Goal: Information Seeking & Learning: Learn about a topic

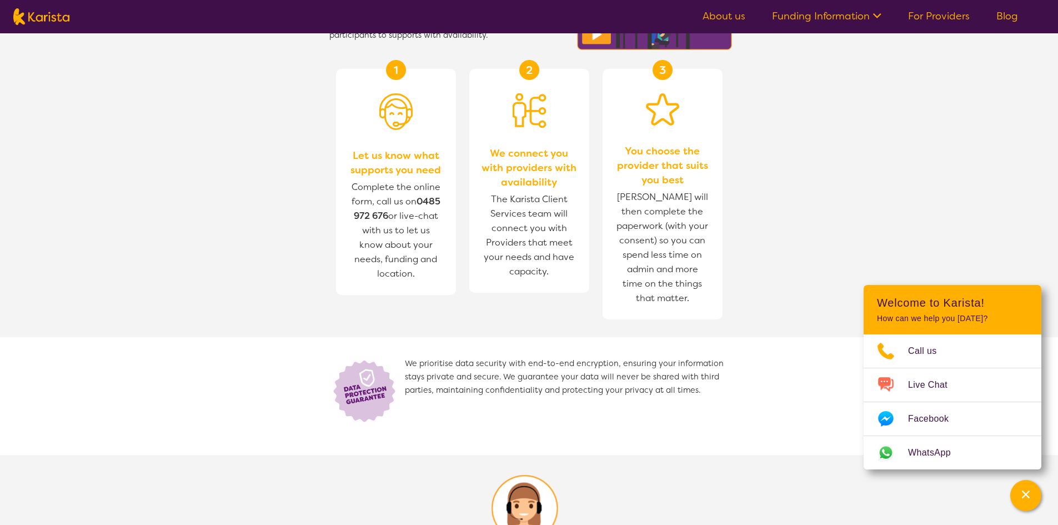
scroll to position [444, 0]
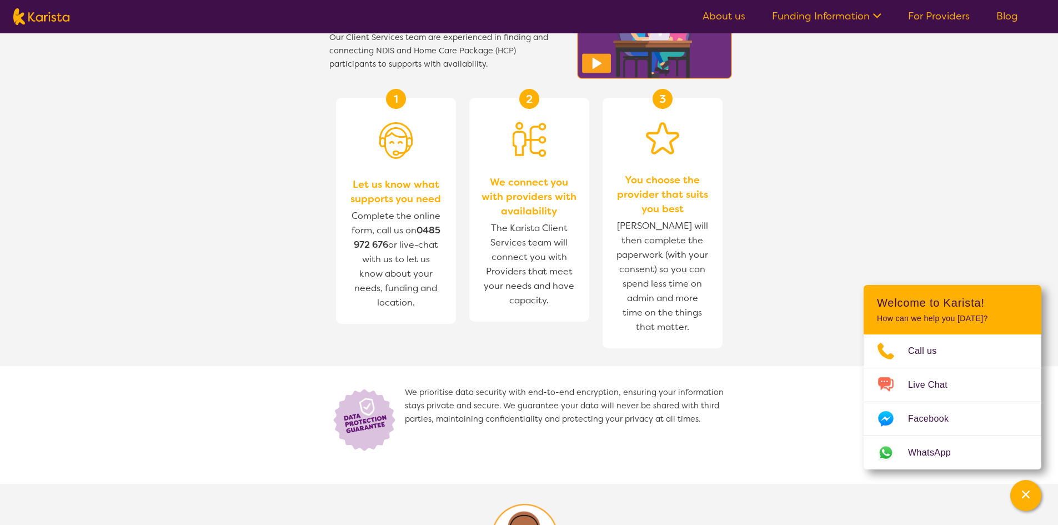
click at [941, 18] on link "For Providers" at bounding box center [939, 15] width 62 height 13
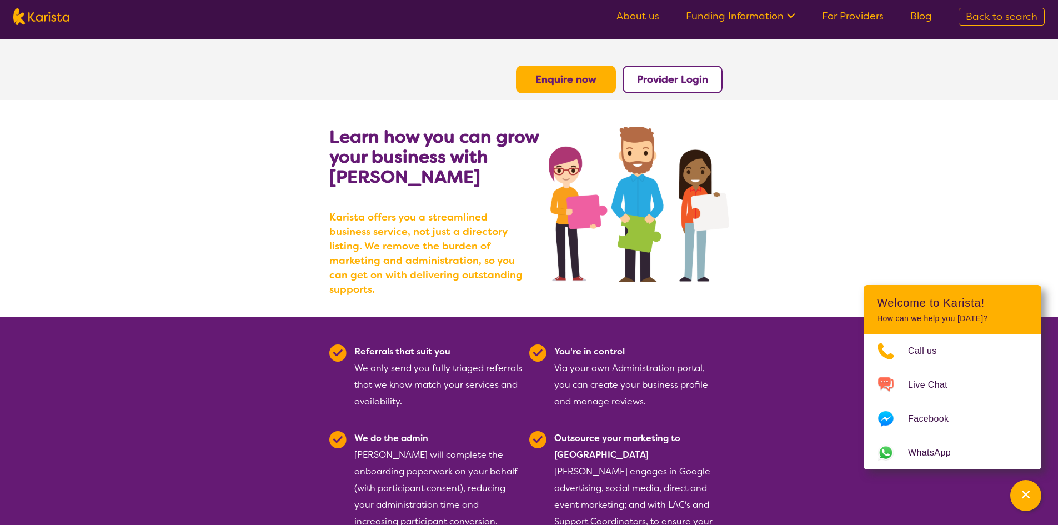
click at [622, 19] on link "About us" at bounding box center [637, 15] width 43 height 13
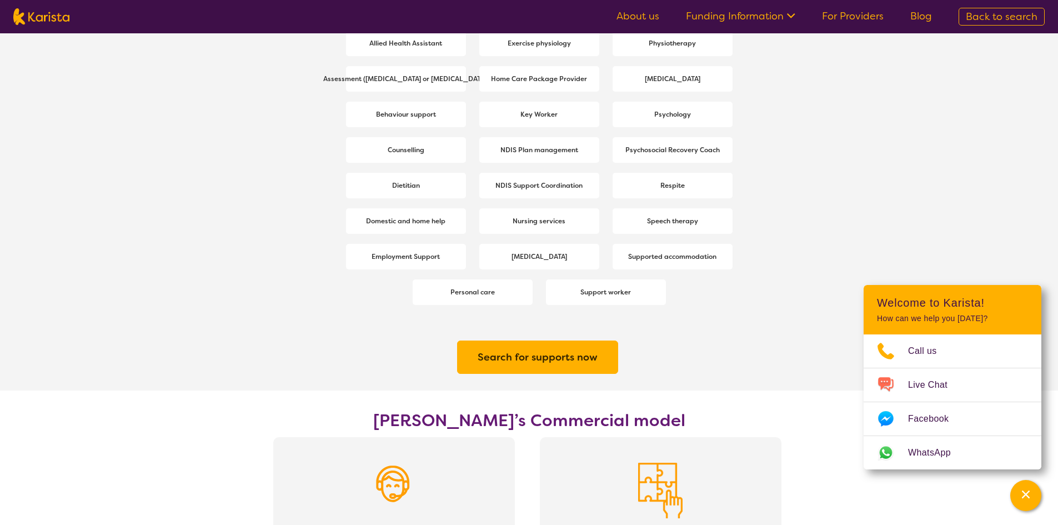
scroll to position [1610, 0]
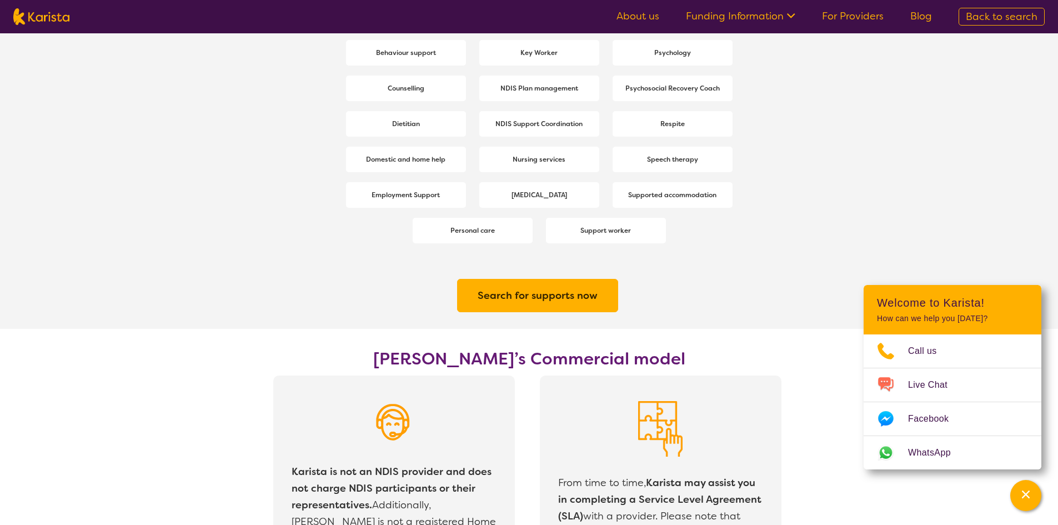
click at [833, 15] on link "For Providers" at bounding box center [853, 15] width 62 height 13
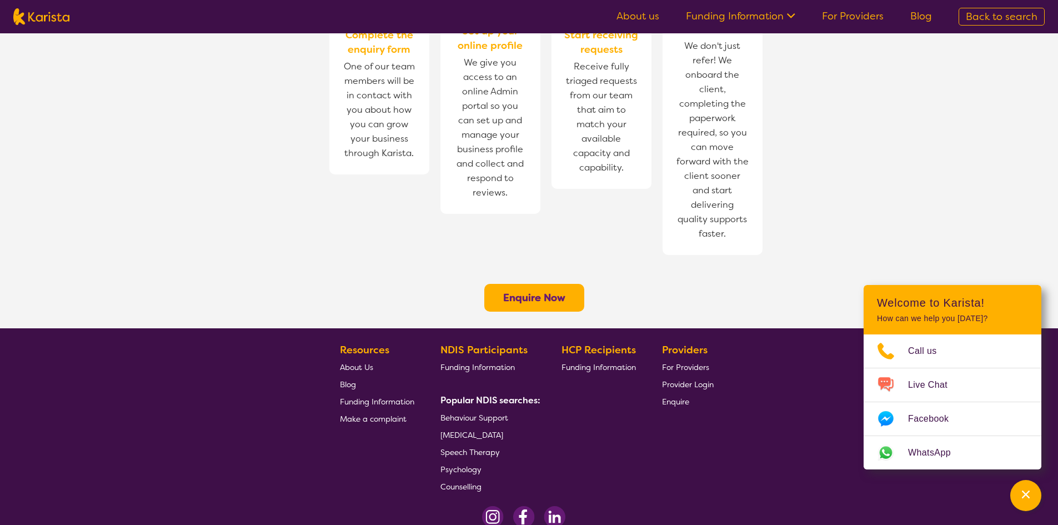
scroll to position [814, 0]
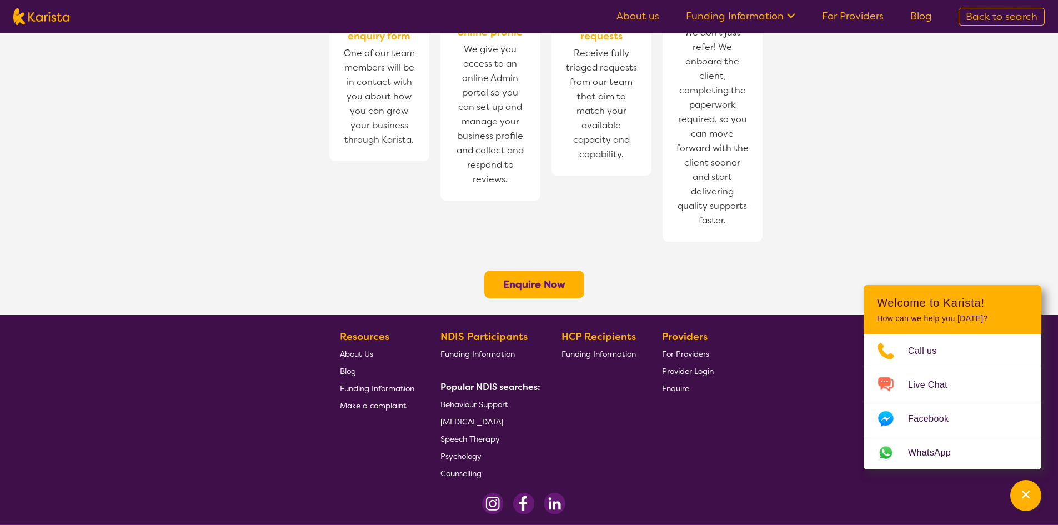
click at [476, 349] on span "Funding Information" at bounding box center [477, 354] width 74 height 10
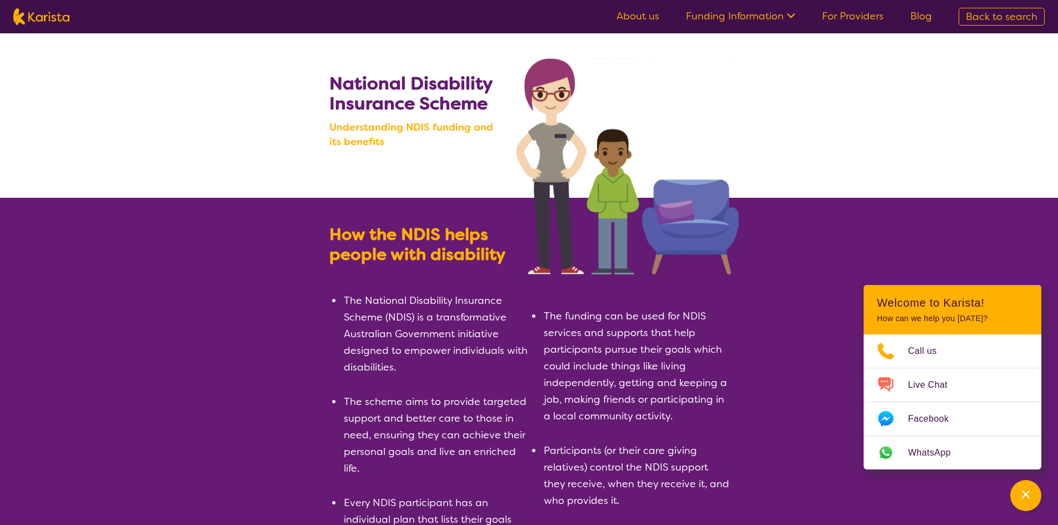
click at [849, 11] on link "For Providers" at bounding box center [853, 15] width 62 height 13
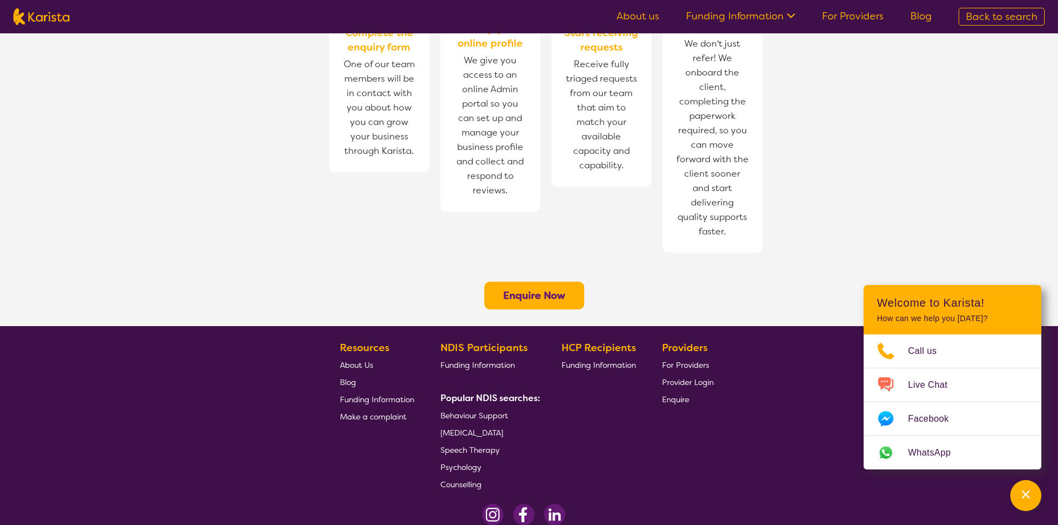
scroll to position [814, 0]
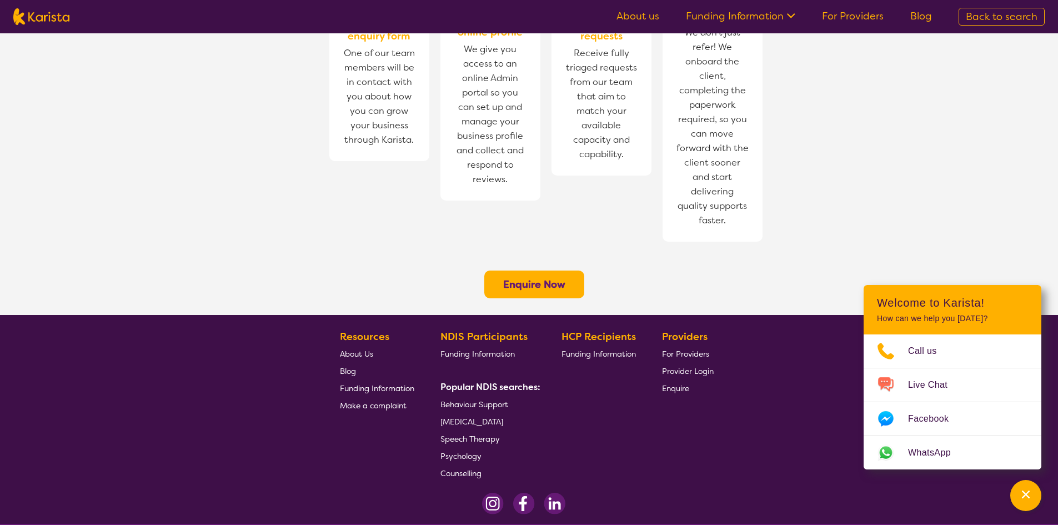
click at [358, 349] on span "About Us" at bounding box center [356, 354] width 33 height 10
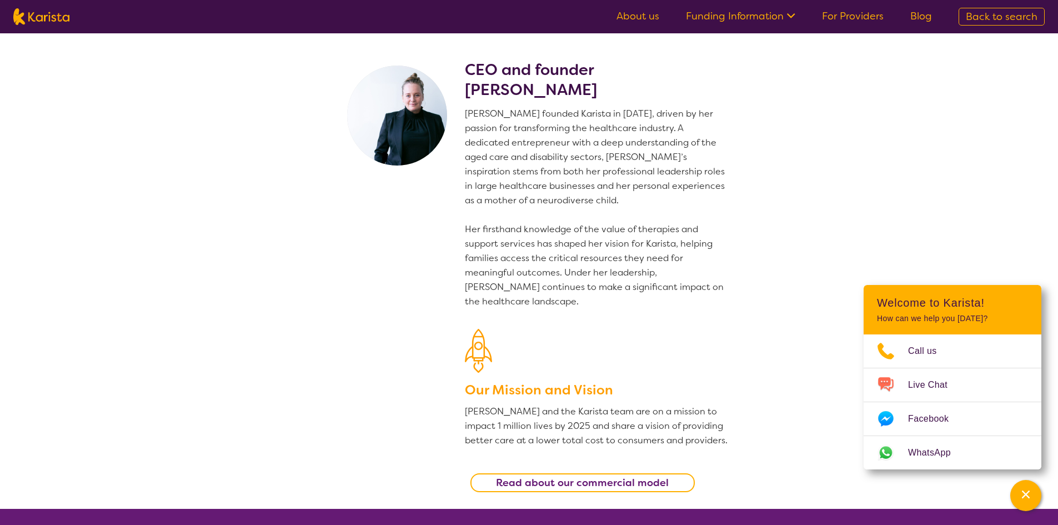
click at [639, 21] on link "About us" at bounding box center [637, 15] width 43 height 13
click at [862, 1] on nav "About us Funding Information NDIS - National Disability Insurance Scheme HCP - …" at bounding box center [529, 16] width 1058 height 33
click at [854, 23] on ul "About us Funding Information NDIS - National Disability Insurance Scheme HCP - …" at bounding box center [774, 17] width 342 height 18
click at [791, 13] on icon at bounding box center [789, 15] width 12 height 12
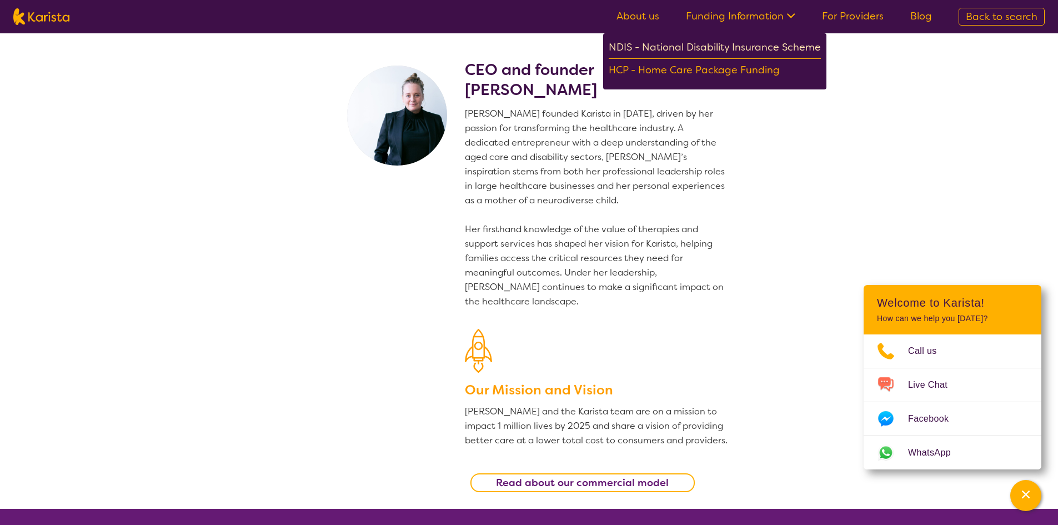
click at [757, 44] on div "NDIS - National Disability Insurance Scheme" at bounding box center [714, 49] width 212 height 20
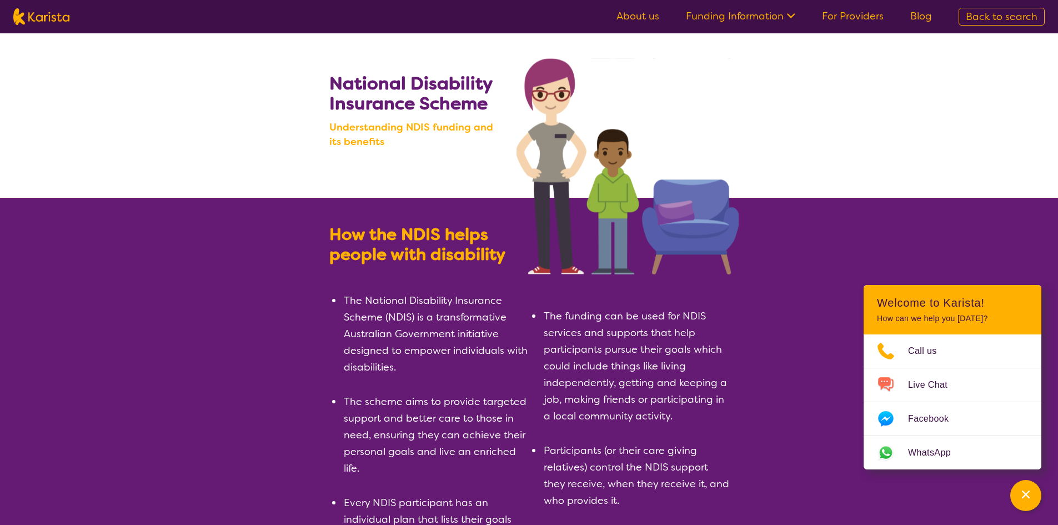
click at [724, 21] on link "Funding Information" at bounding box center [740, 15] width 109 height 13
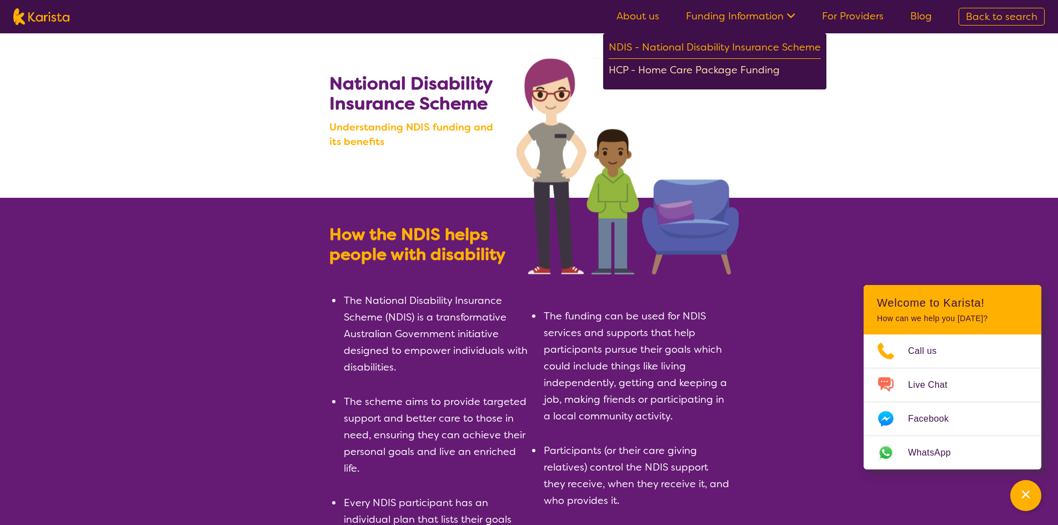
click at [717, 66] on div "HCP - Home Care Package Funding" at bounding box center [714, 71] width 212 height 19
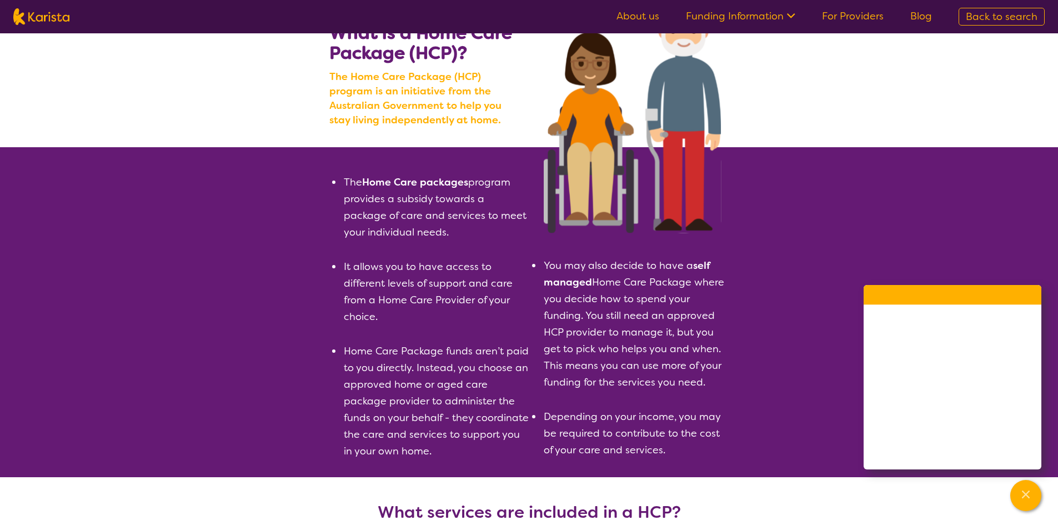
scroll to position [111, 0]
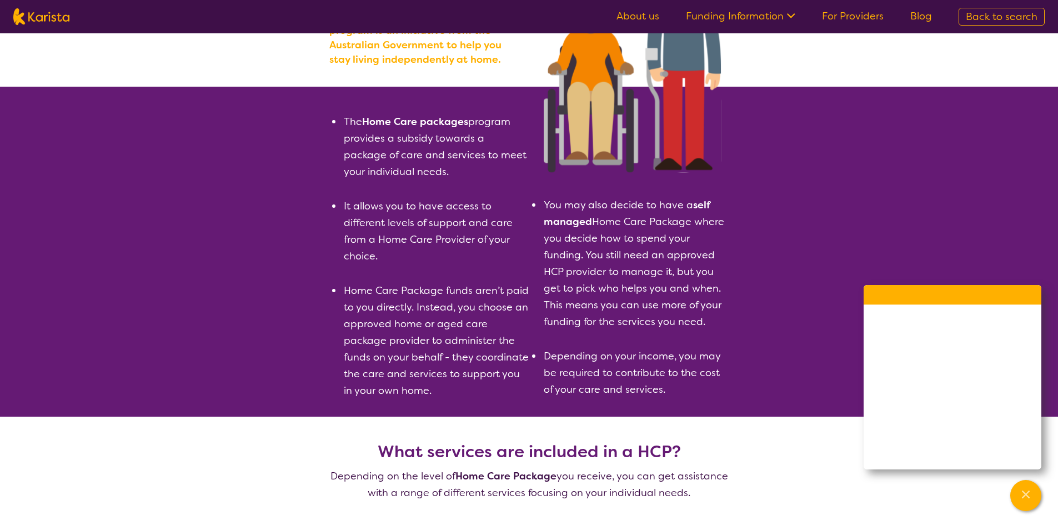
click at [829, 182] on section "The Home Care packages program provides a subsidy towards a package of care and…" at bounding box center [529, 252] width 1058 height 330
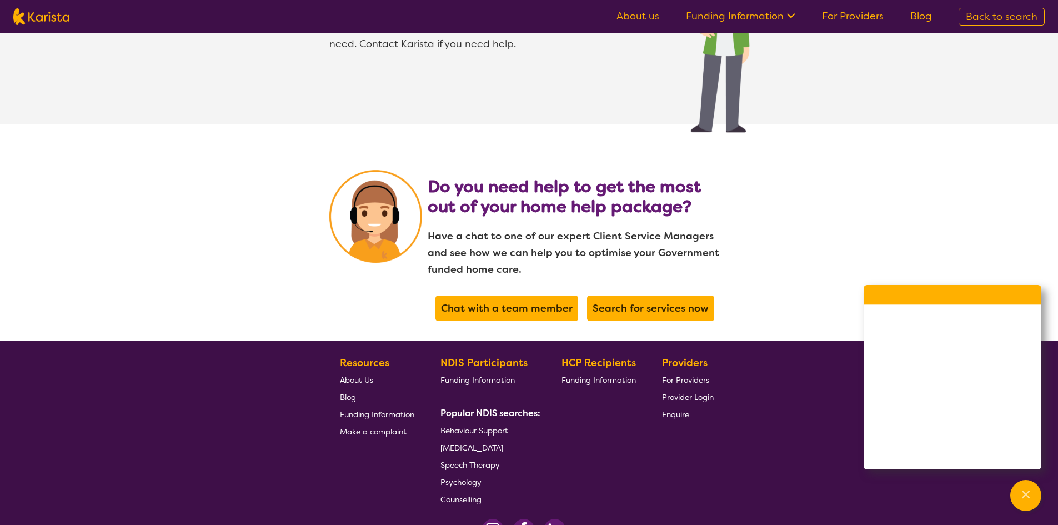
scroll to position [2221, 0]
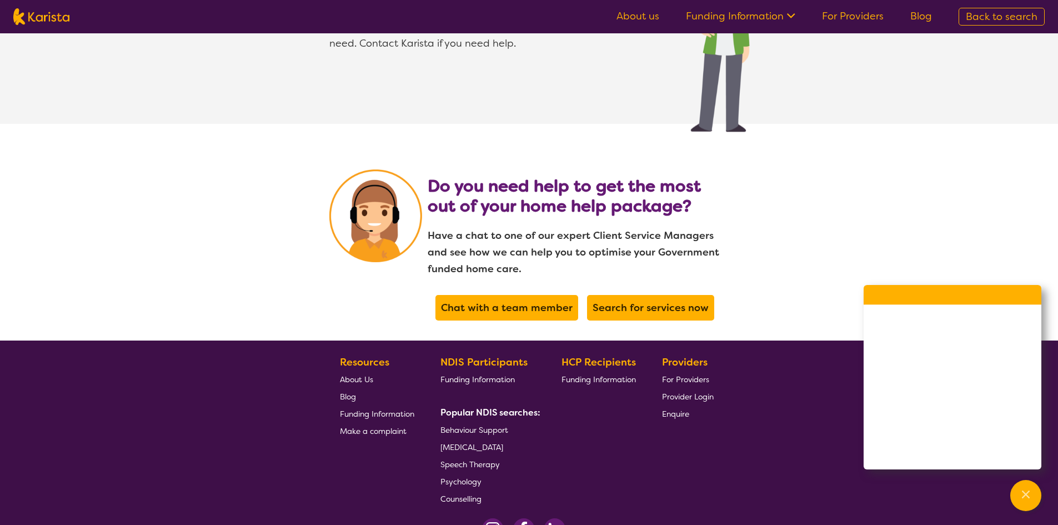
click at [846, 22] on link "For Providers" at bounding box center [853, 15] width 62 height 13
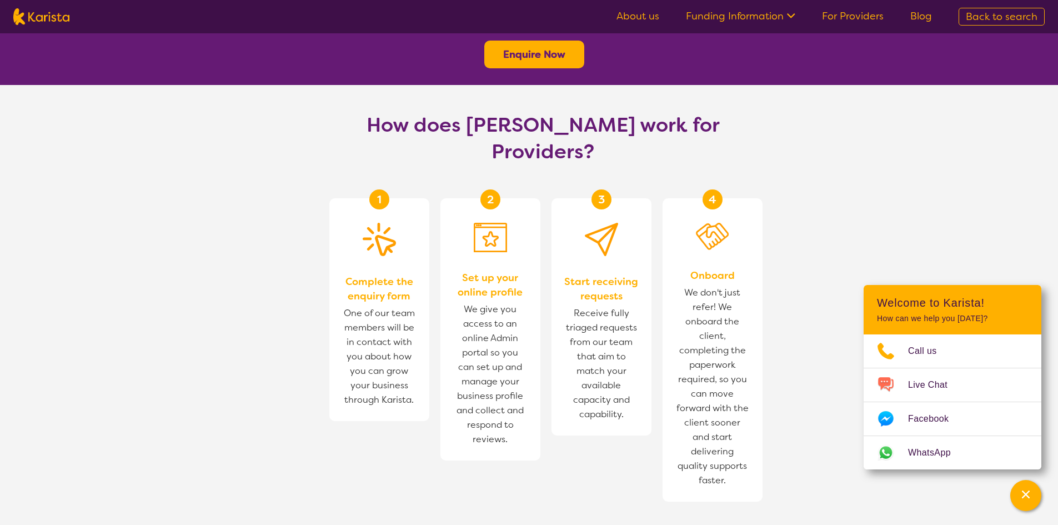
scroll to position [481, 0]
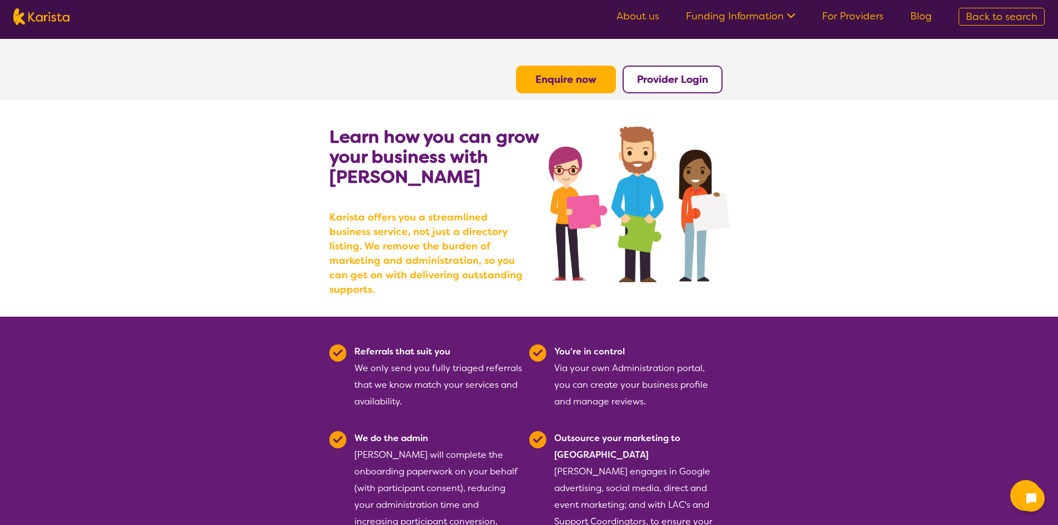
scroll to position [814, 0]
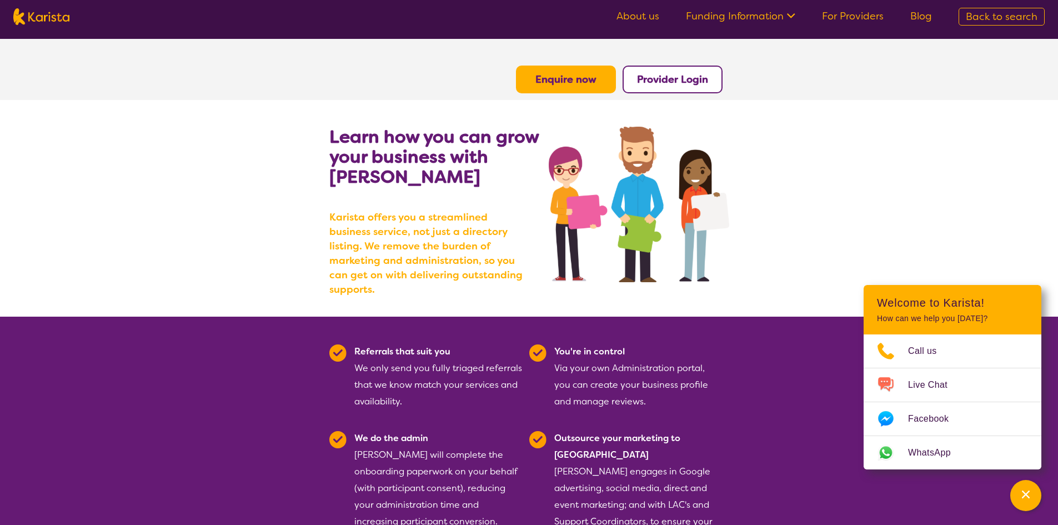
scroll to position [814, 0]
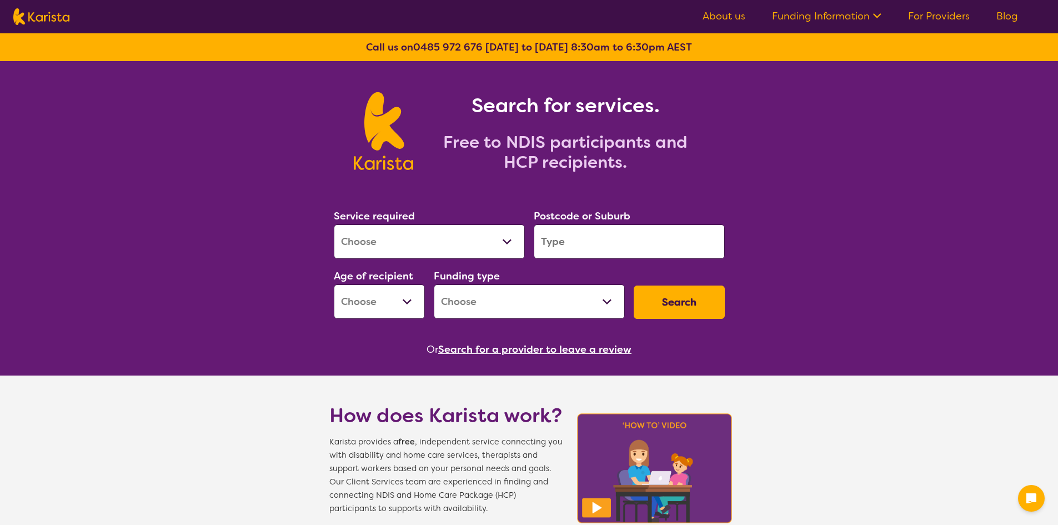
click at [430, 245] on select "Allied Health Assistant Assessment (ADHD or Autism) Behaviour support Counselli…" at bounding box center [429, 241] width 191 height 34
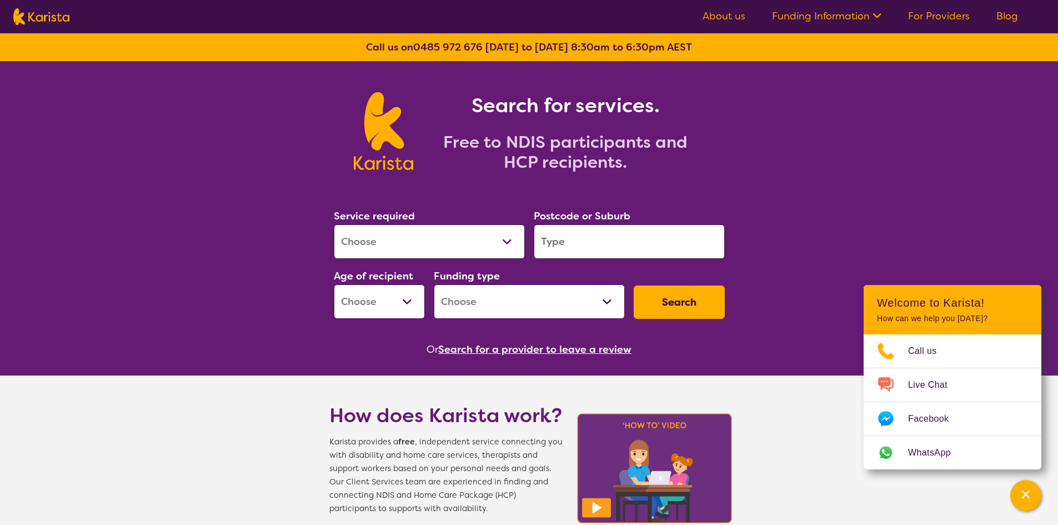
select select "Supported accommodation"
click at [334, 224] on select "Allied Health Assistant Assessment (ADHD or Autism) Behaviour support Counselli…" at bounding box center [429, 241] width 191 height 34
click at [646, 245] on input "search" at bounding box center [629, 241] width 191 height 34
click at [953, 17] on link "For Providers" at bounding box center [939, 15] width 62 height 13
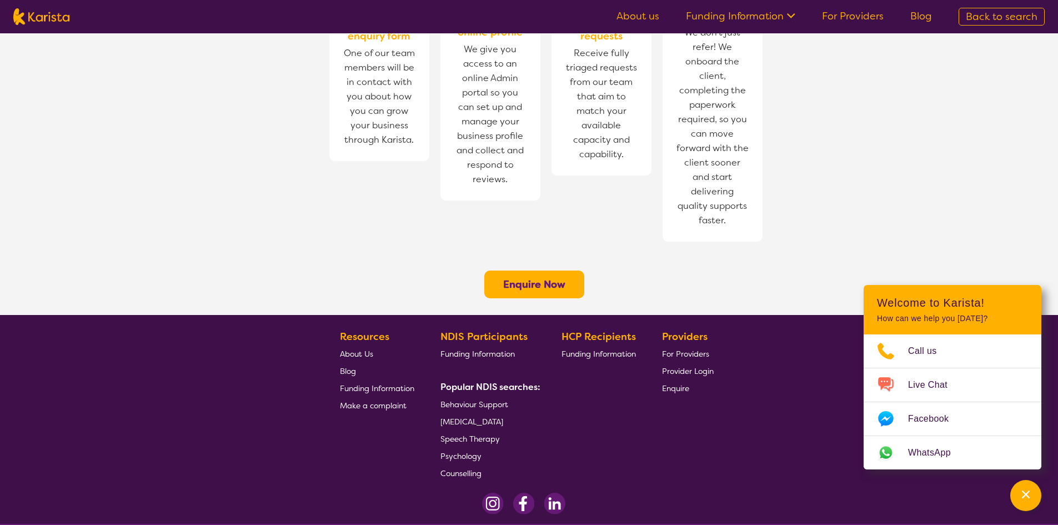
scroll to position [370, 0]
